Goal: Task Accomplishment & Management: Use online tool/utility

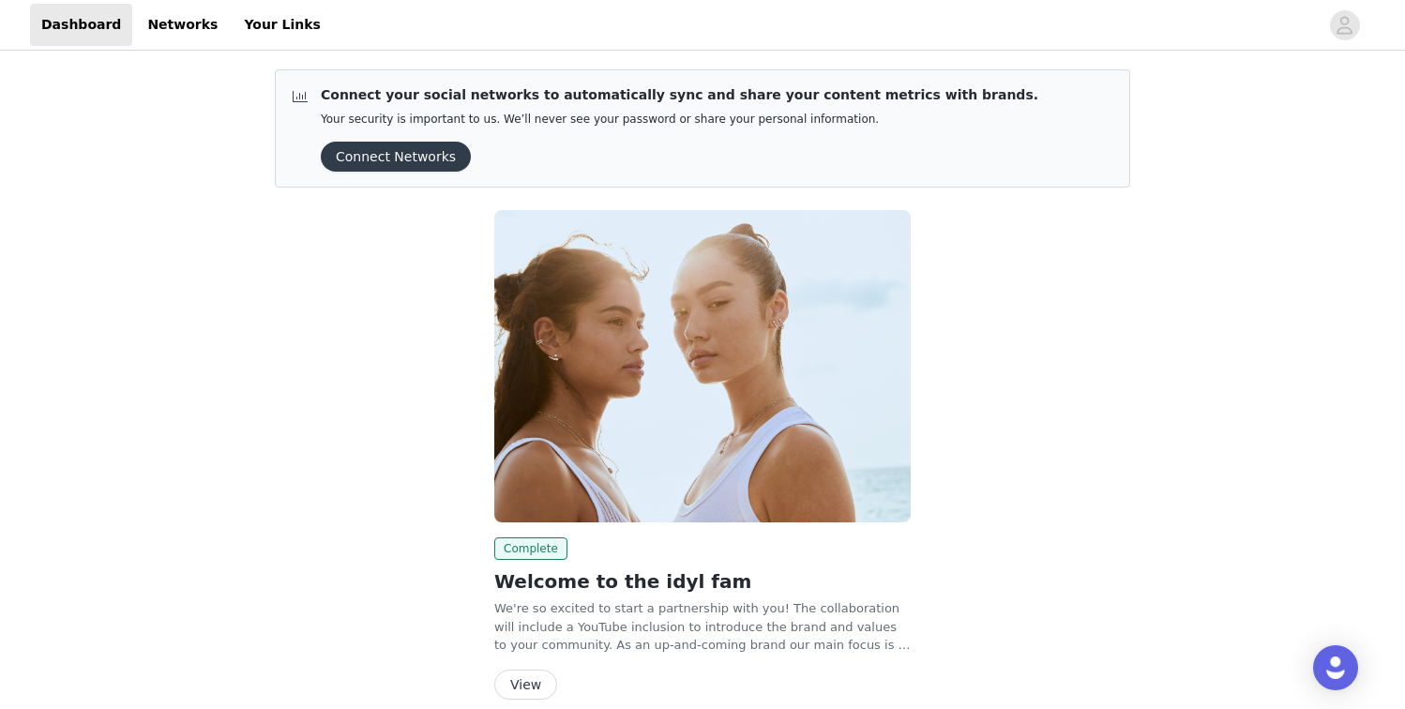
scroll to position [84, 0]
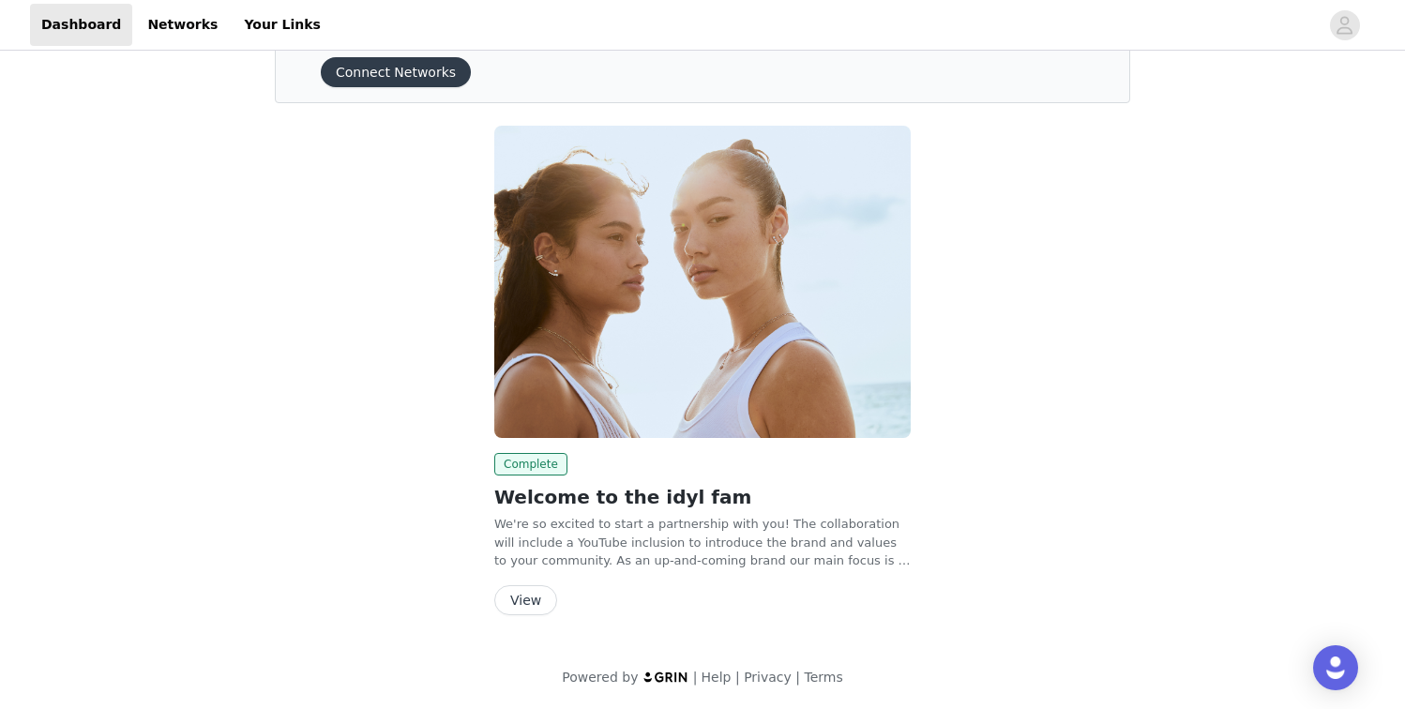
click at [528, 597] on button "View" at bounding box center [525, 600] width 63 height 30
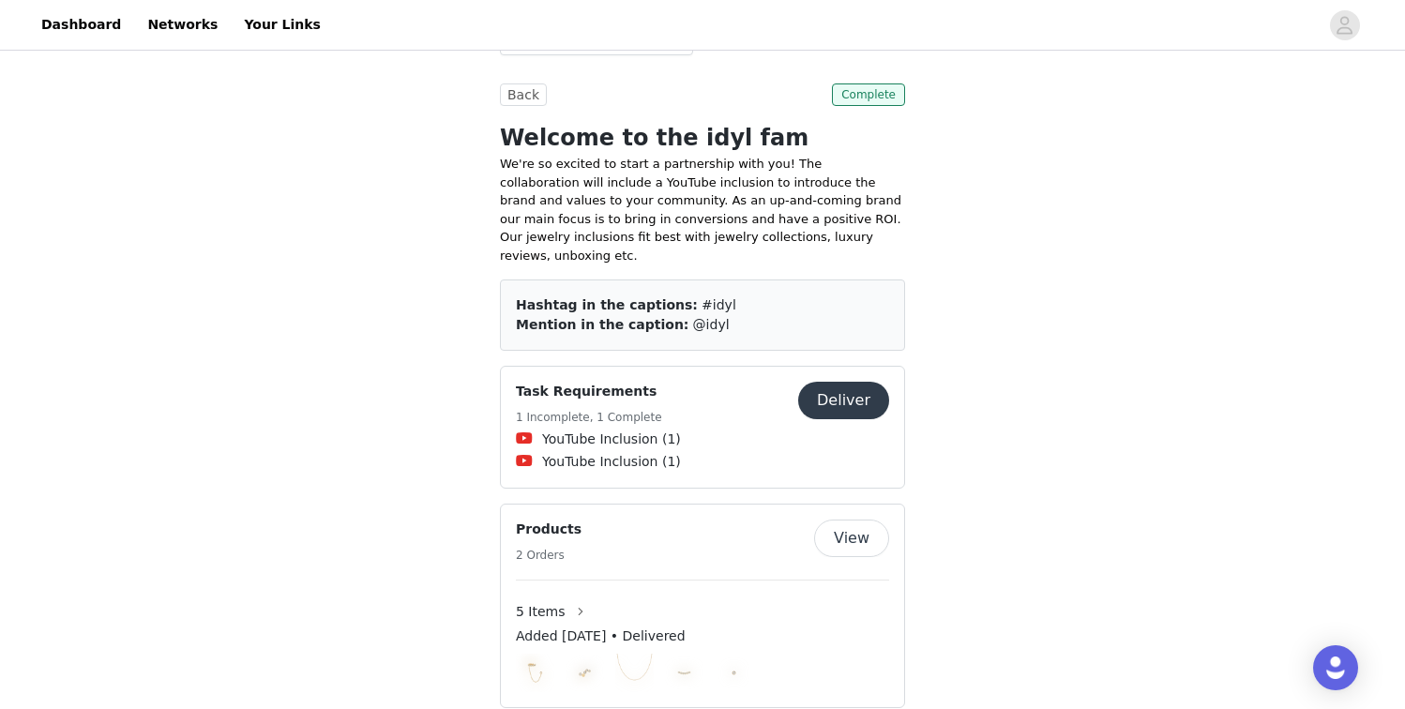
scroll to position [338, 0]
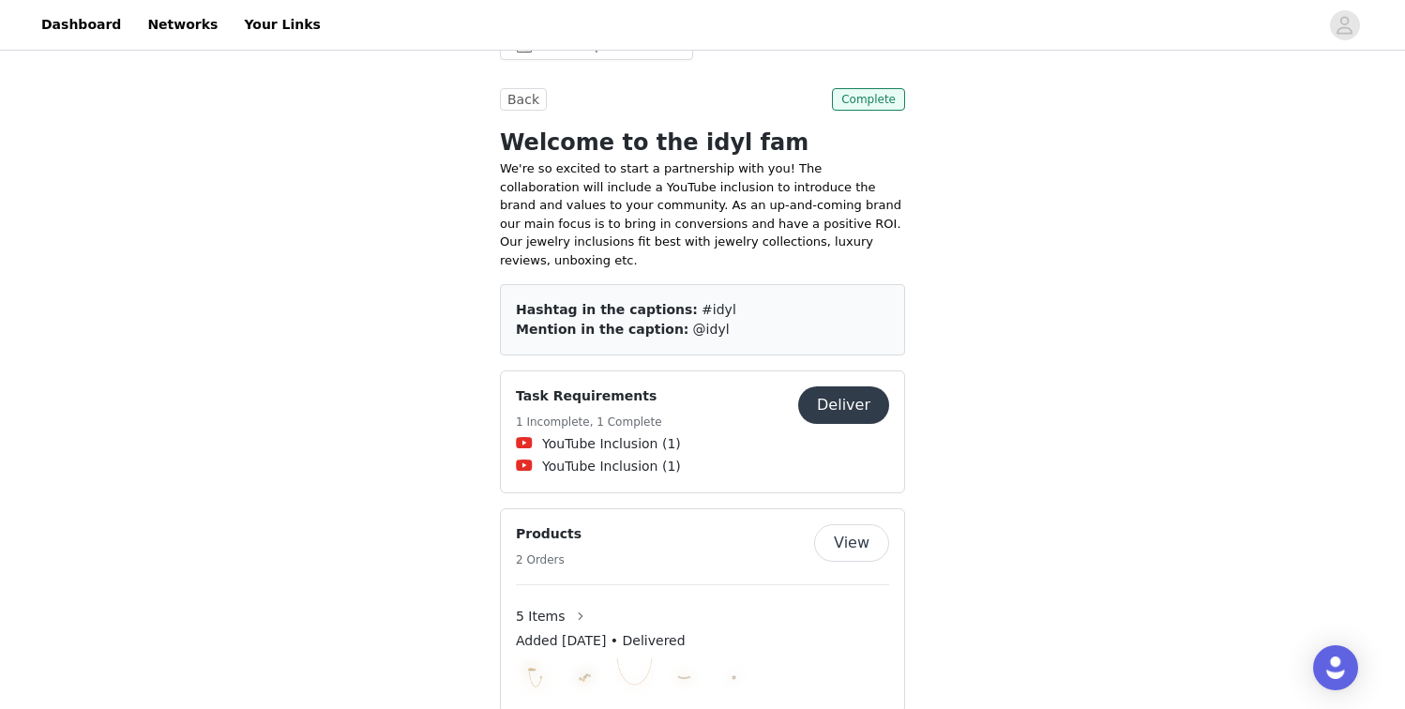
click at [836, 386] on button "Deliver" at bounding box center [843, 405] width 91 height 38
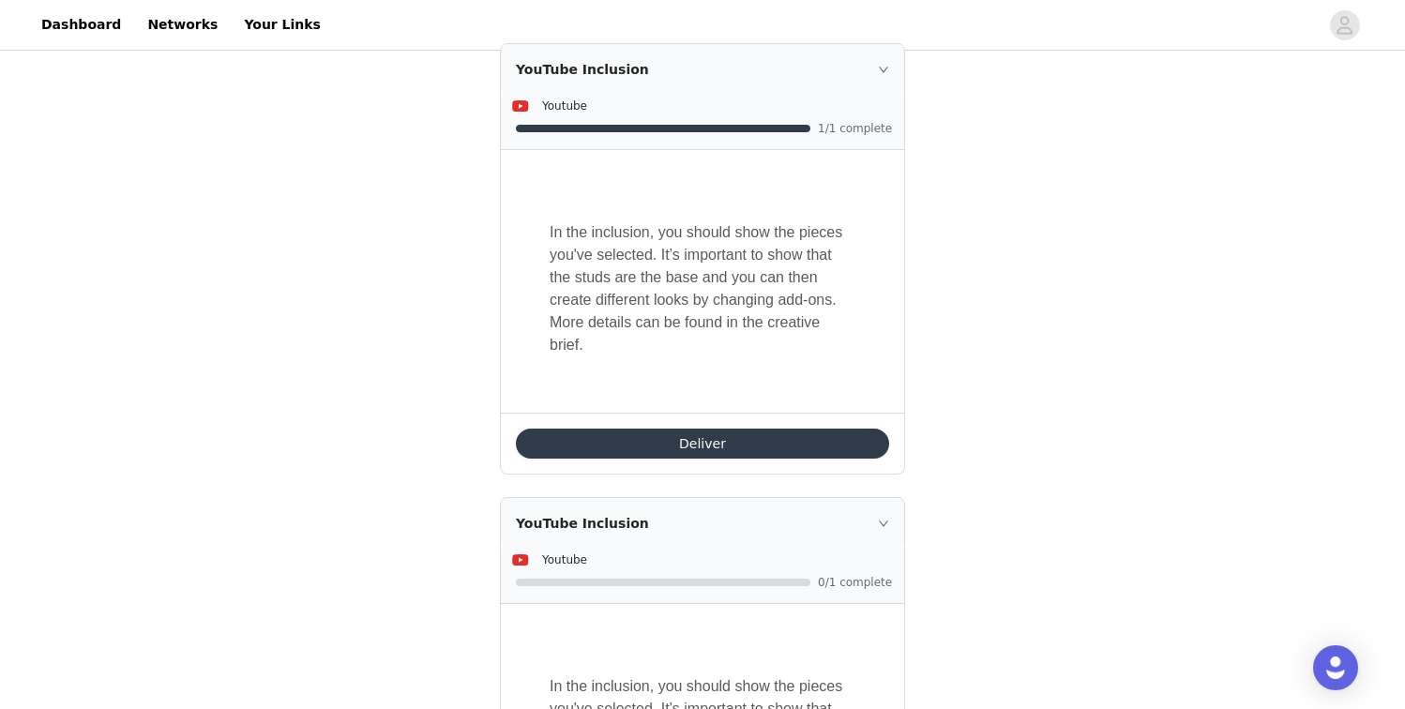
scroll to position [809, 0]
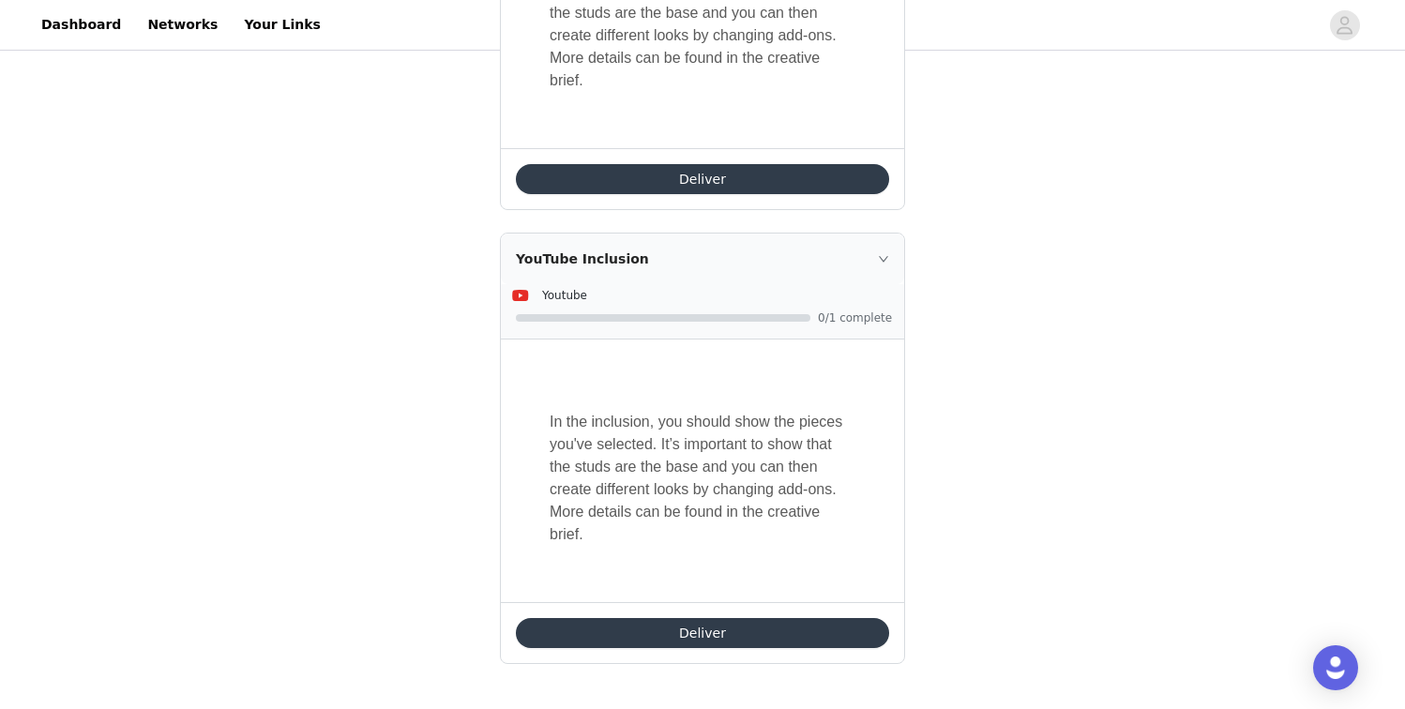
click at [713, 641] on button "Deliver" at bounding box center [702, 633] width 373 height 30
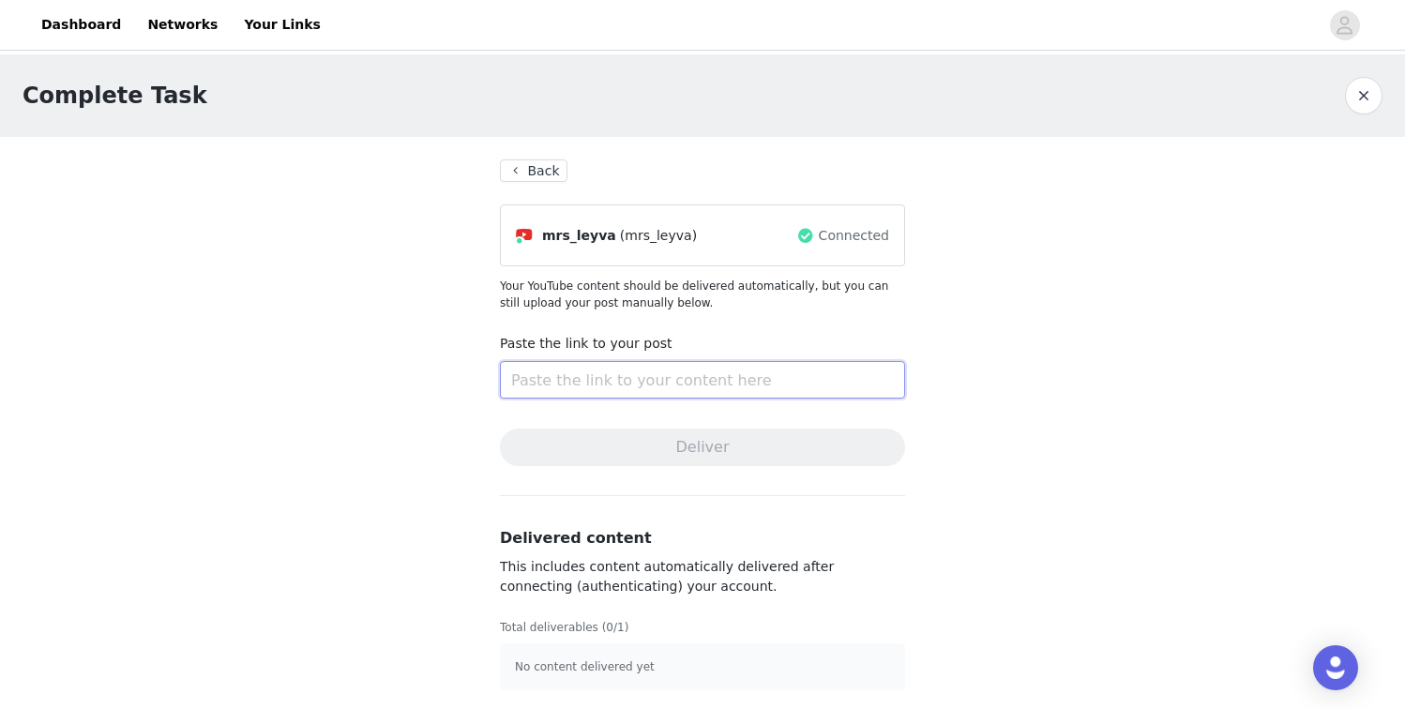
click at [581, 367] on input "text" at bounding box center [702, 380] width 405 height 38
paste input "[URL][DOMAIN_NAME]"
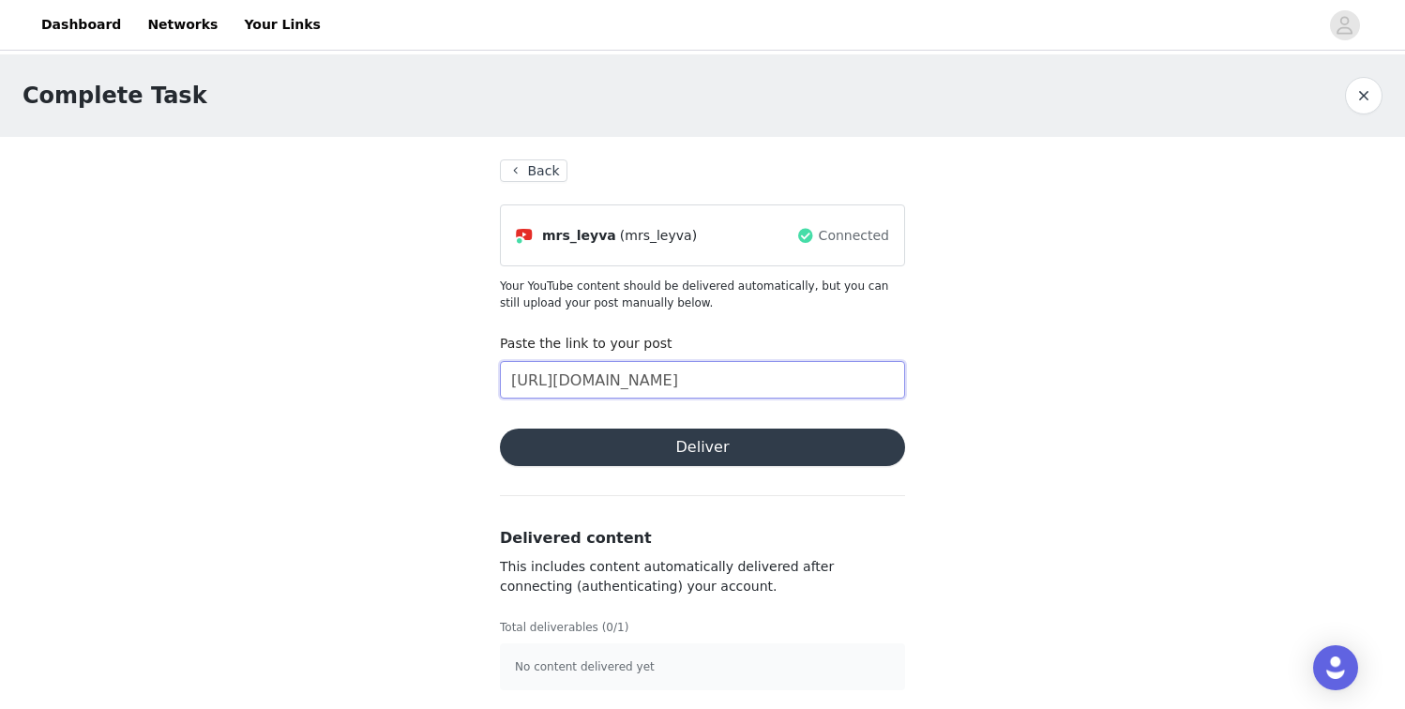
type input "[URL][DOMAIN_NAME]"
click at [593, 444] on button "Deliver" at bounding box center [702, 448] width 405 height 38
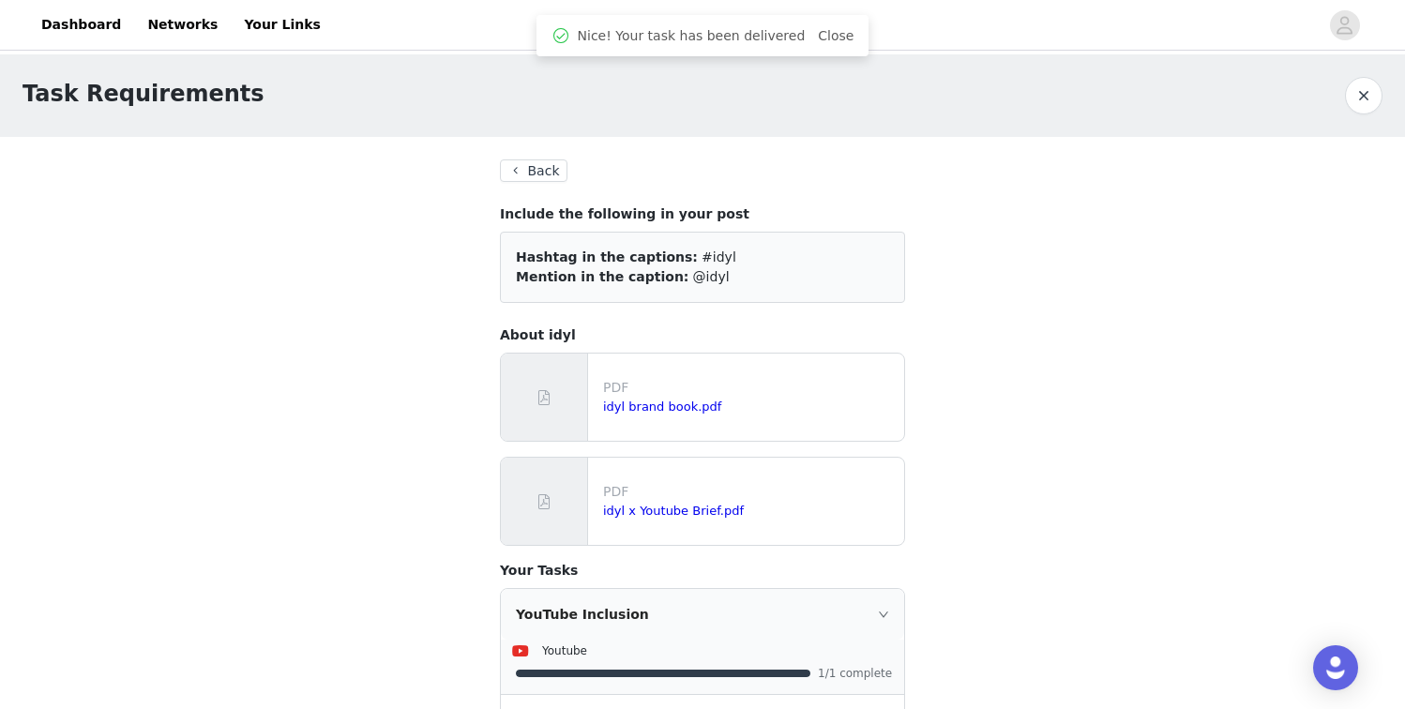
click at [519, 173] on button "Back" at bounding box center [534, 170] width 68 height 23
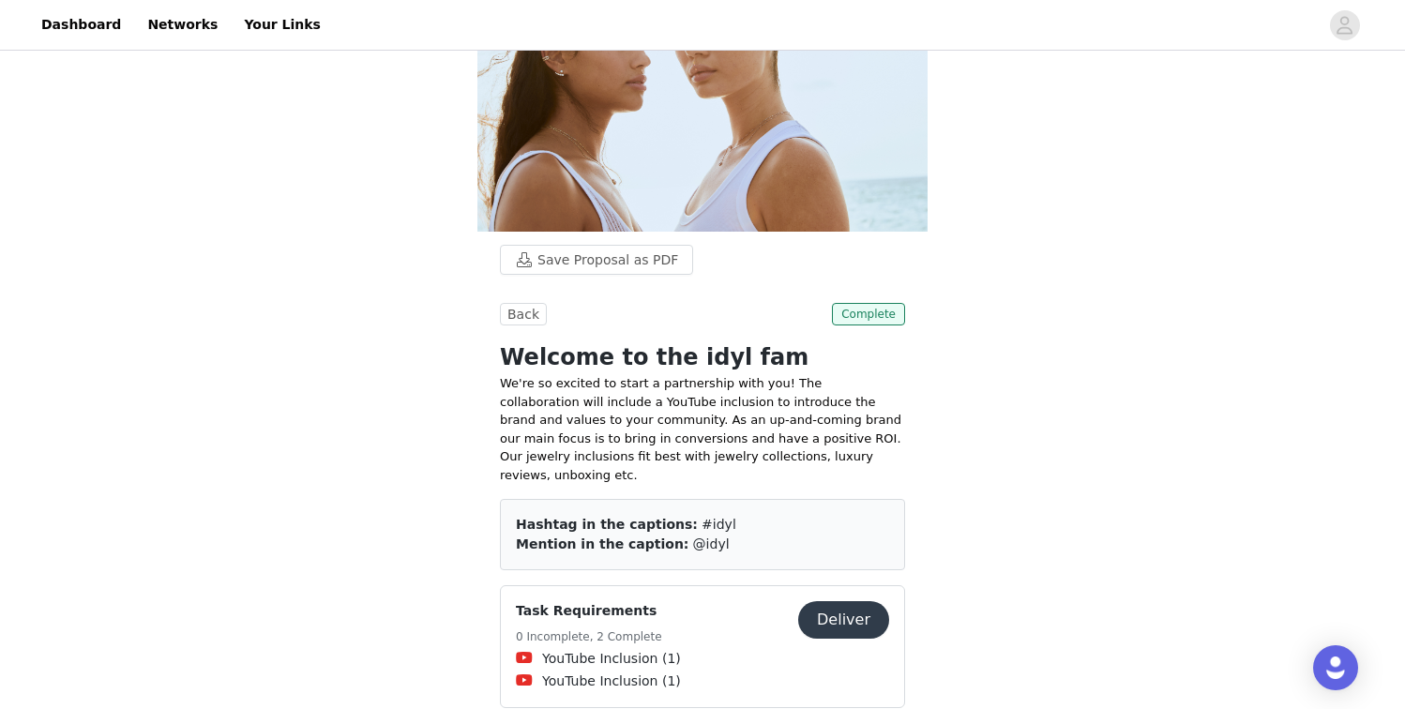
scroll to position [335, 0]
